Goal: Task Accomplishment & Management: Use online tool/utility

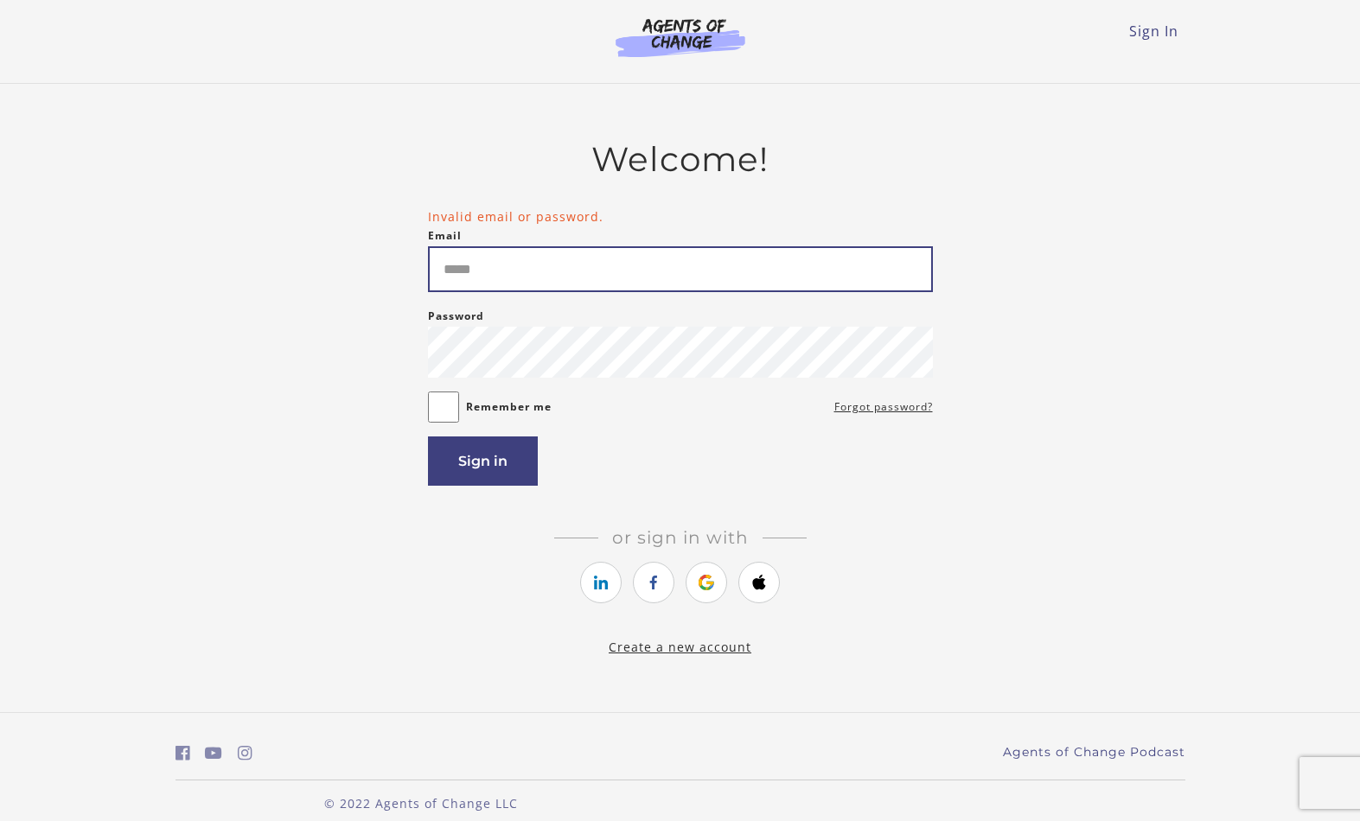
click at [464, 288] on input "Email" at bounding box center [680, 269] width 505 height 46
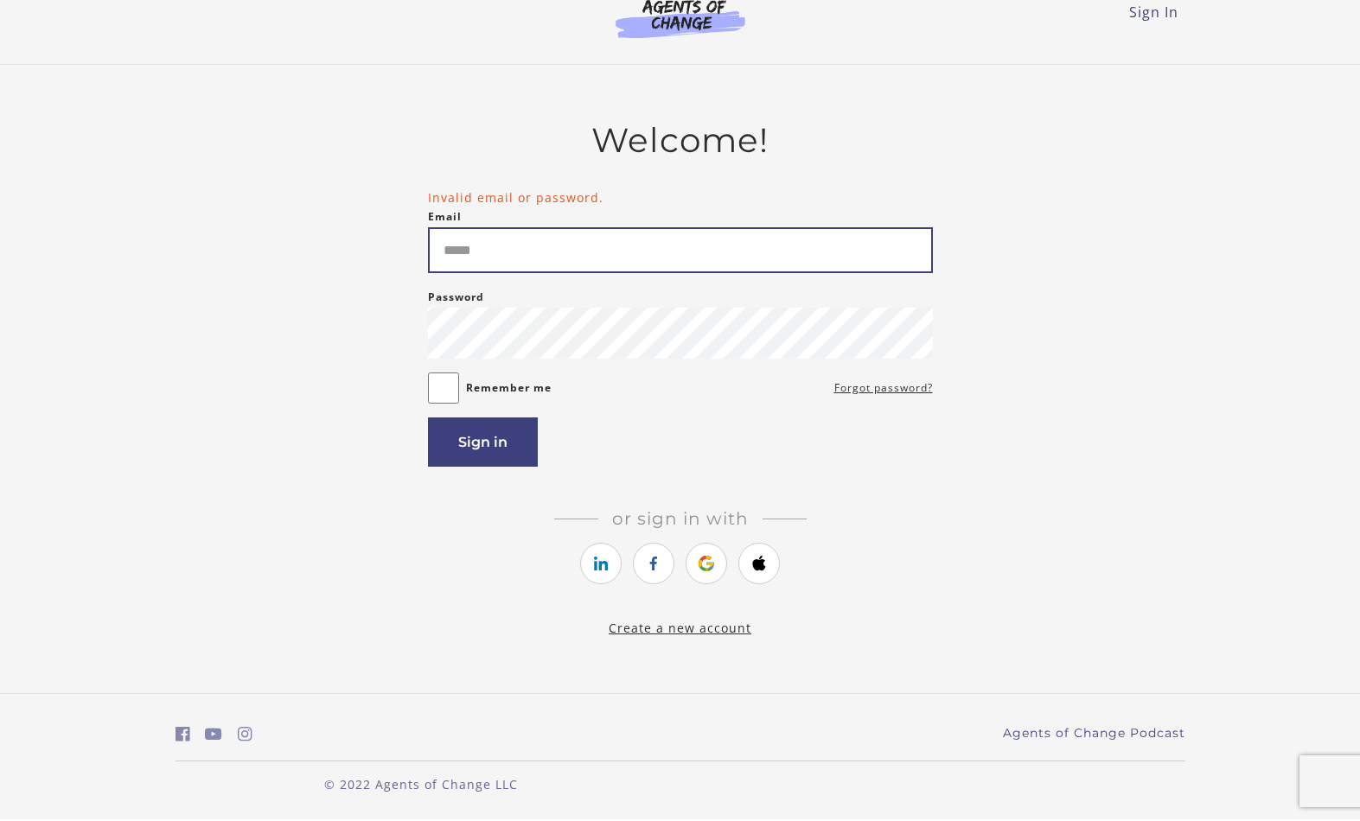
scroll to position [53, 0]
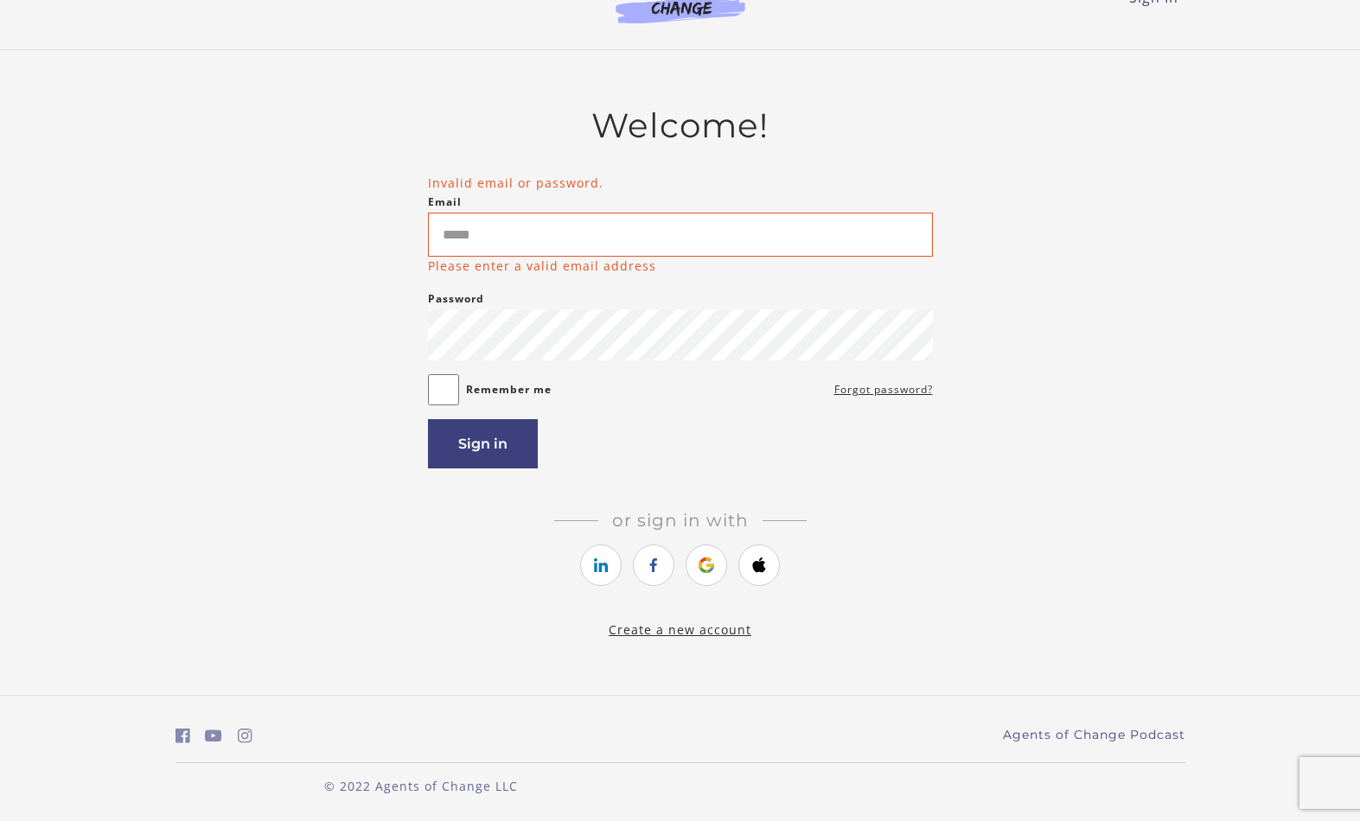
click at [446, 233] on input "Email" at bounding box center [680, 235] width 505 height 44
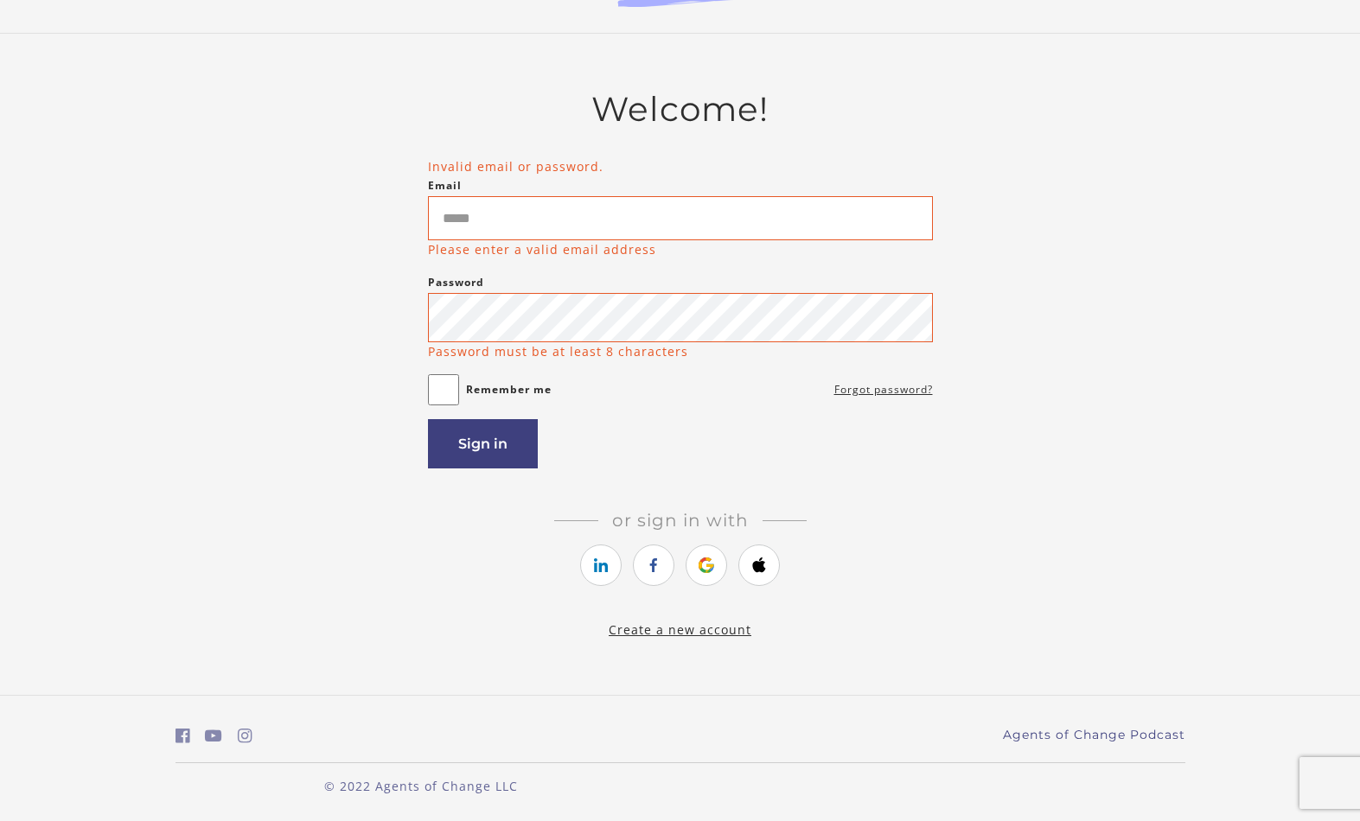
click at [1253, 533] on main "Welcome! Invalid email or password. Email Please enter a valid email address Pa…" at bounding box center [680, 364] width 1360 height 661
click at [695, 583] on link "https://courses.thinkific.com/users/auth/google?ss%5Breferral%5D=&ss%5Buser_ret…" at bounding box center [707, 566] width 42 height 42
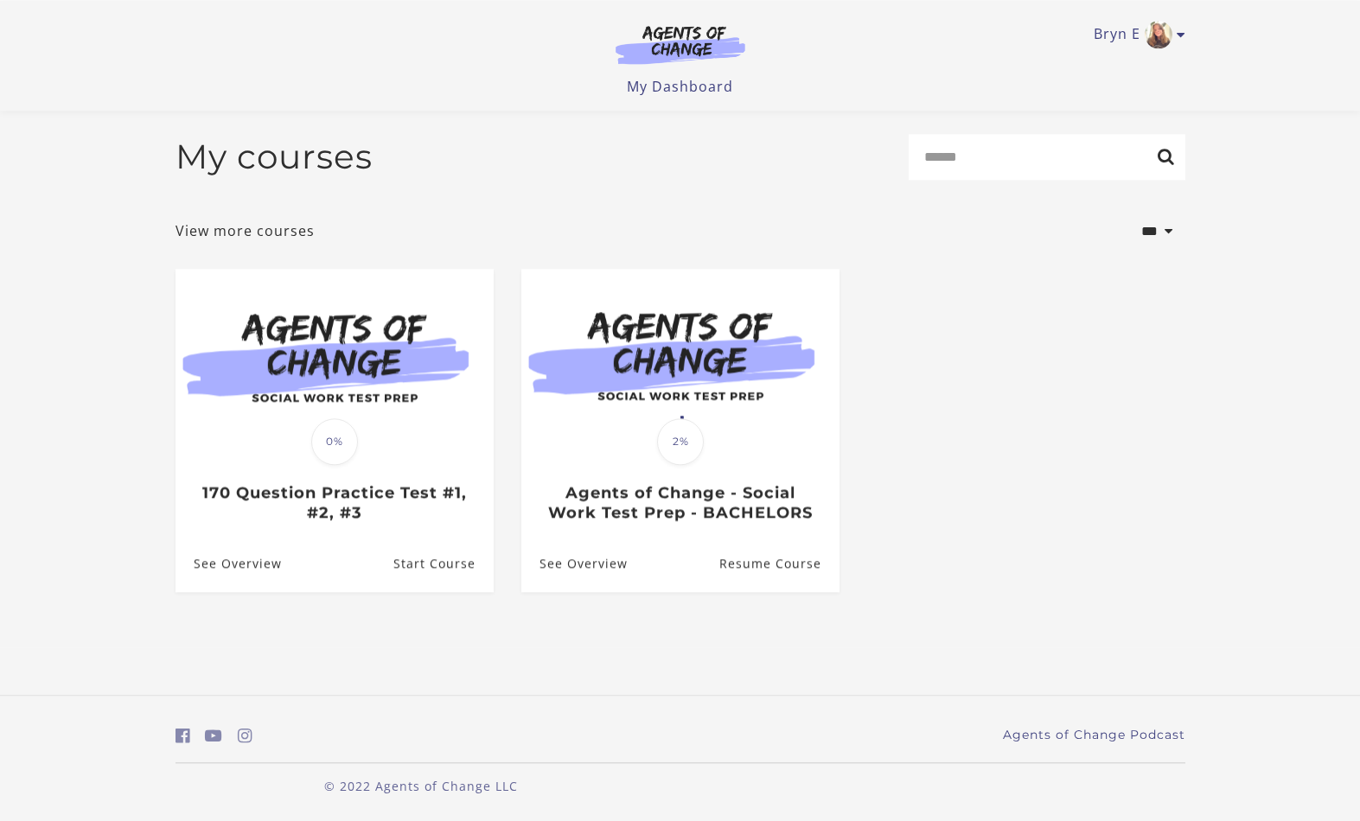
scroll to position [16, 0]
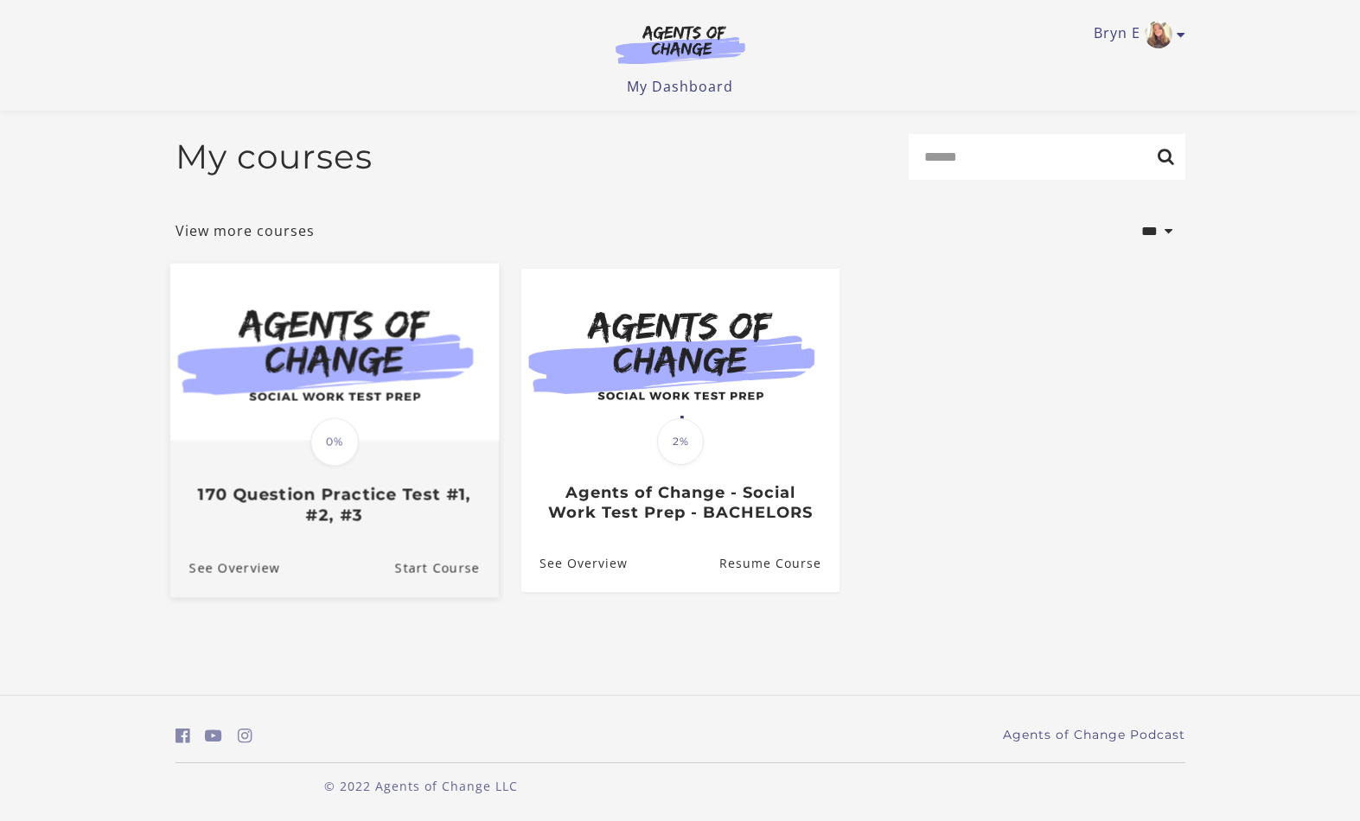
click at [225, 299] on img at bounding box center [333, 351] width 329 height 177
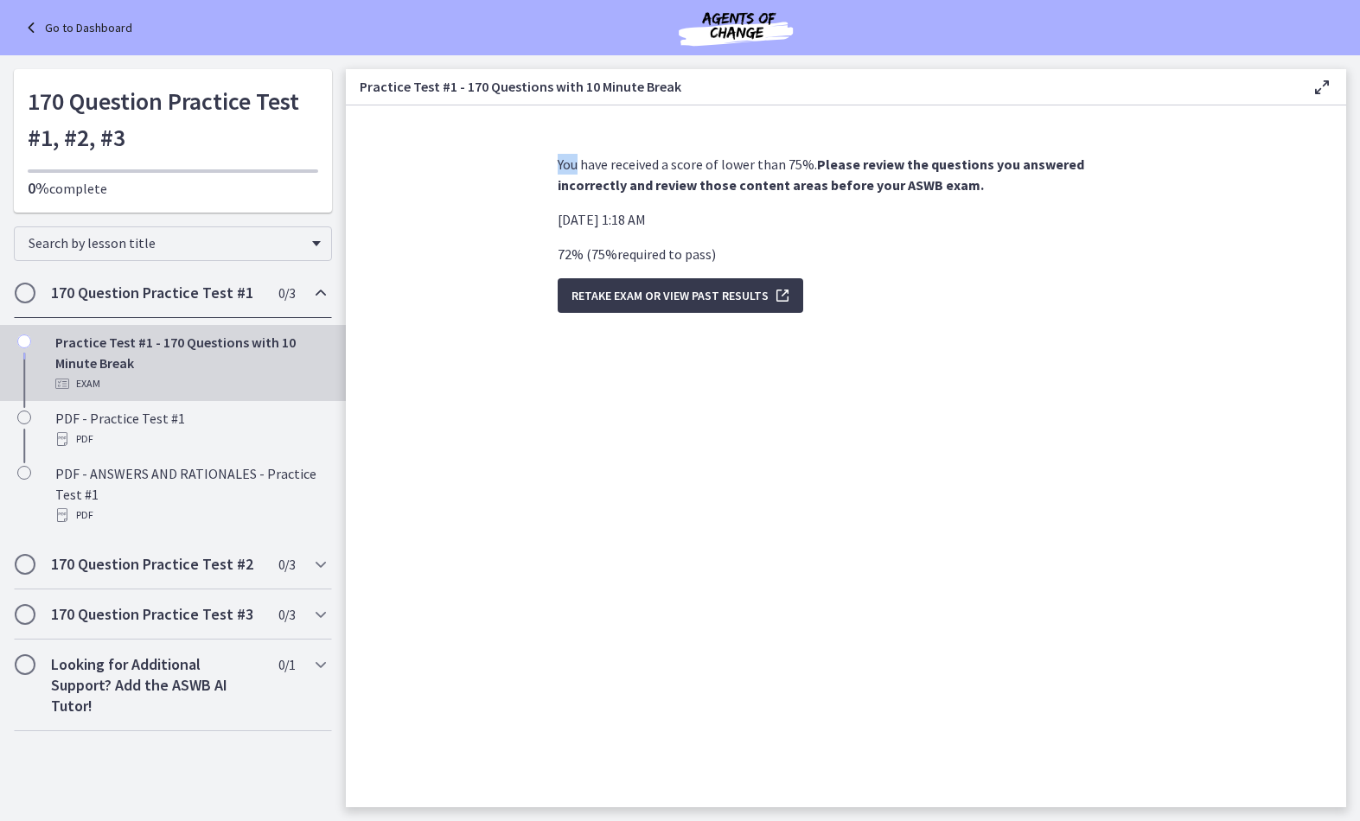
click at [1336, 498] on section "You have received a score of lower than 75%. Please review the questions you an…" at bounding box center [846, 456] width 1000 height 702
click at [80, 569] on h2 "170 Question Practice Test #2" at bounding box center [156, 564] width 211 height 21
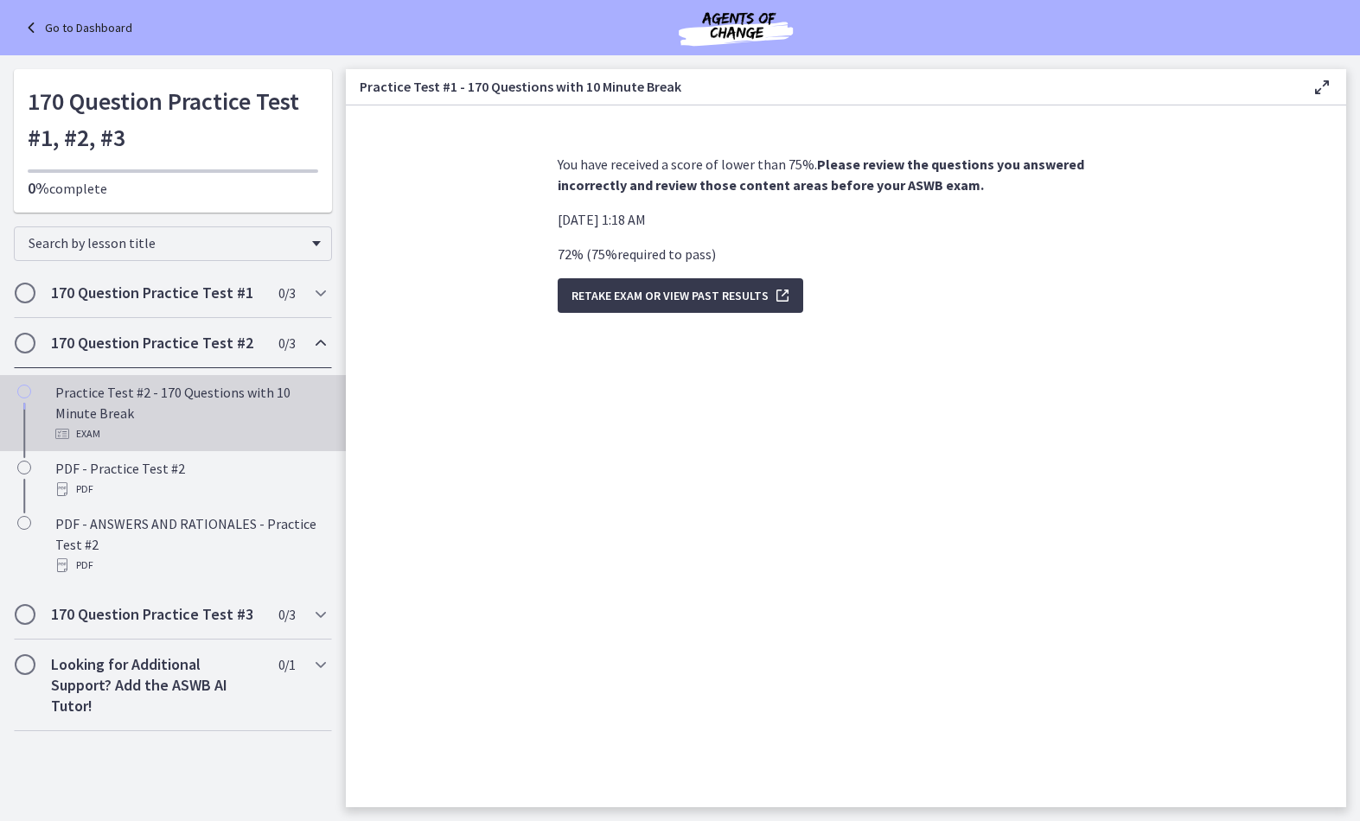
click at [75, 409] on div "Practice Test #2 - 170 Questions with 10 Minute Break Exam" at bounding box center [190, 413] width 270 height 62
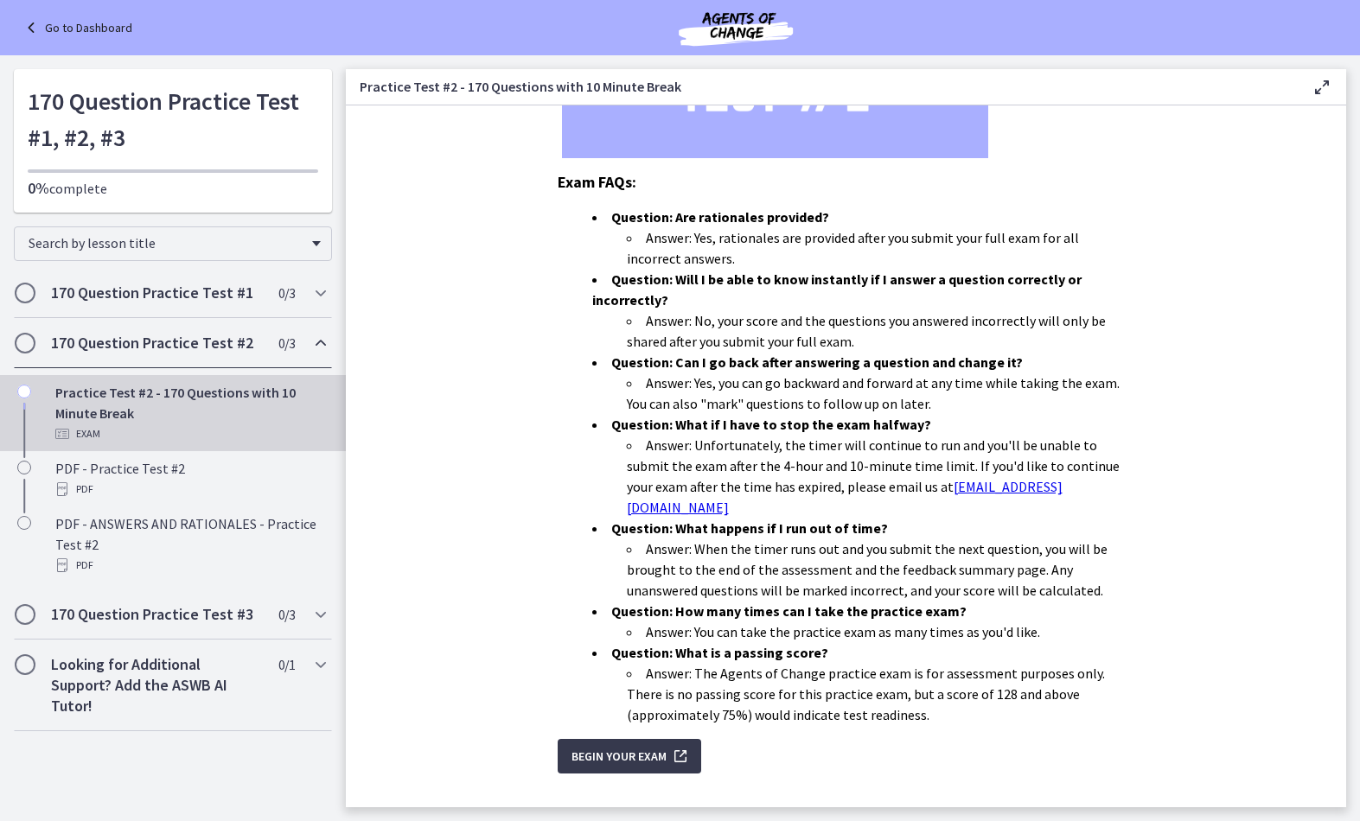
scroll to position [380, 0]
click at [594, 747] on span "Begin Your Exam" at bounding box center [619, 757] width 95 height 21
